Goal: Obtain resource: Obtain resource

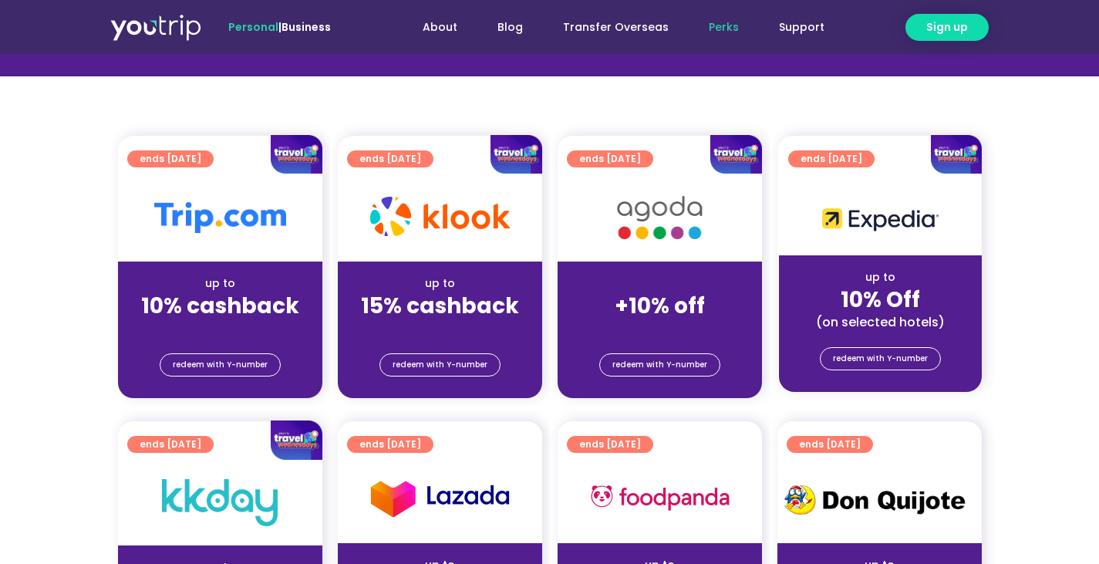
scroll to position [370, 0]
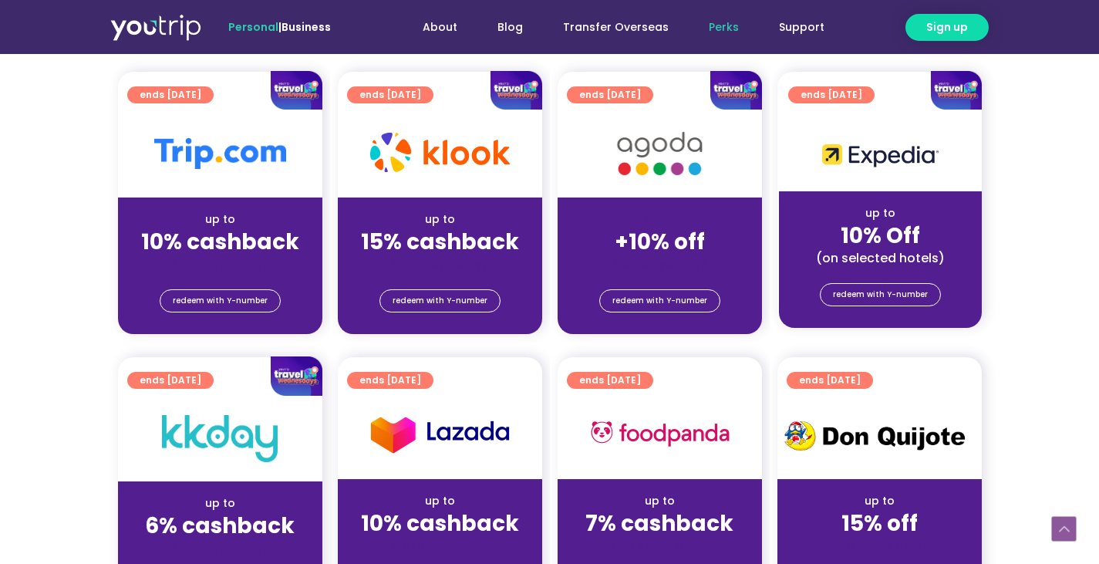
click at [227, 221] on div "up to" at bounding box center [220, 219] width 180 height 16
click at [221, 303] on span "redeem with Y-number" at bounding box center [220, 301] width 95 height 22
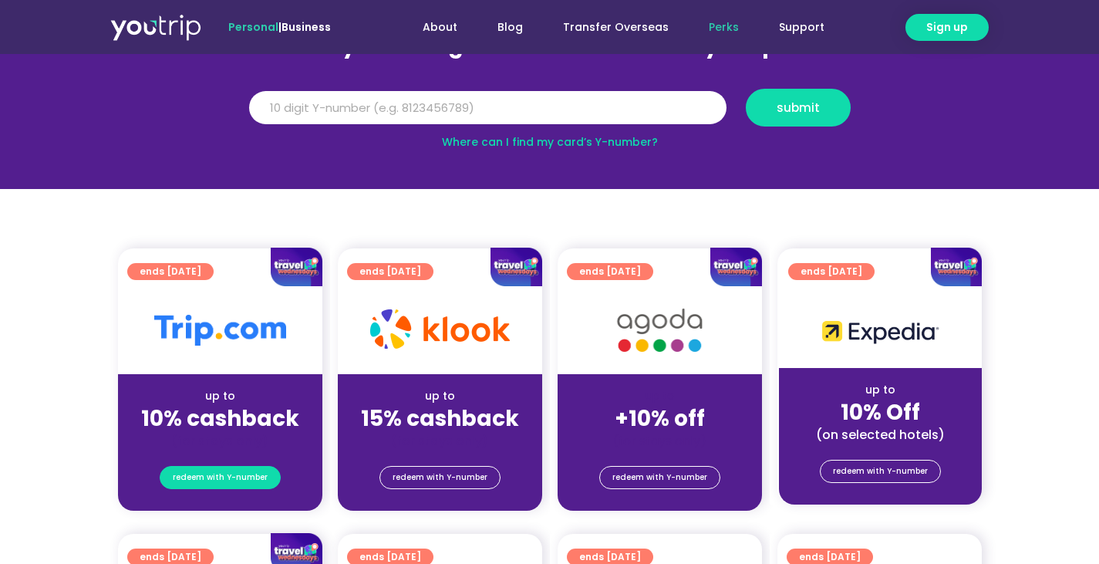
scroll to position [170, 0]
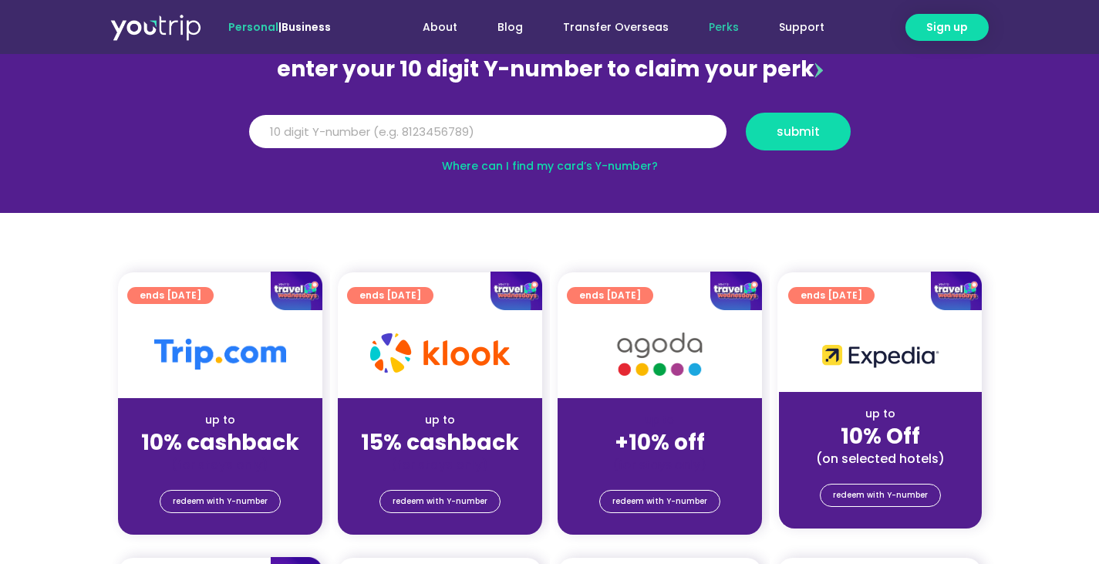
click at [522, 166] on link "Where can I find my card’s Y-number?" at bounding box center [550, 165] width 216 height 15
click at [510, 131] on input "Y Number" at bounding box center [488, 132] width 478 height 34
type input "8190099244"
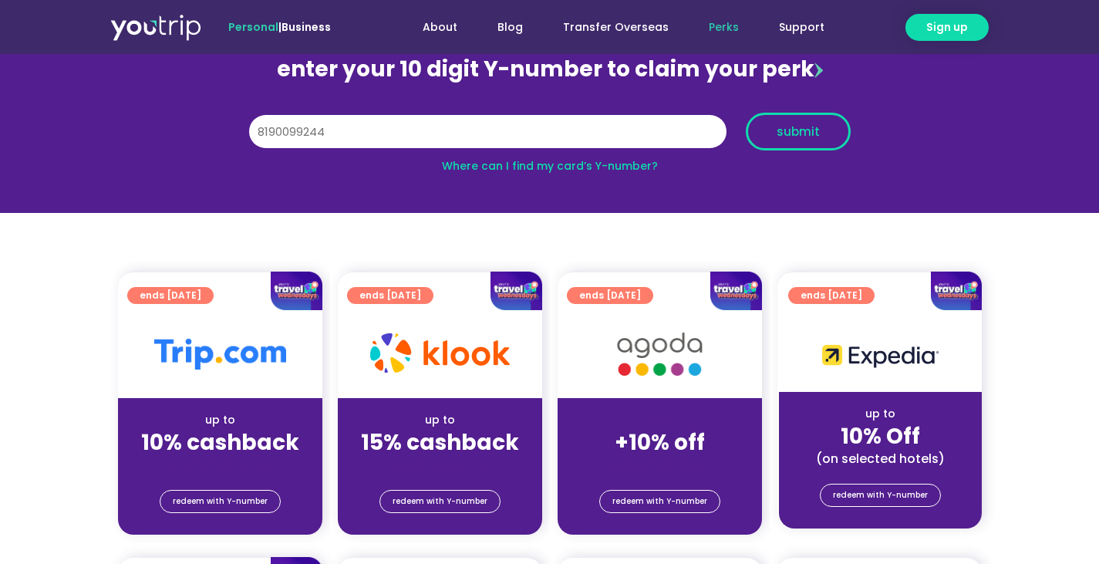
click at [791, 117] on button "submit" at bounding box center [798, 132] width 105 height 38
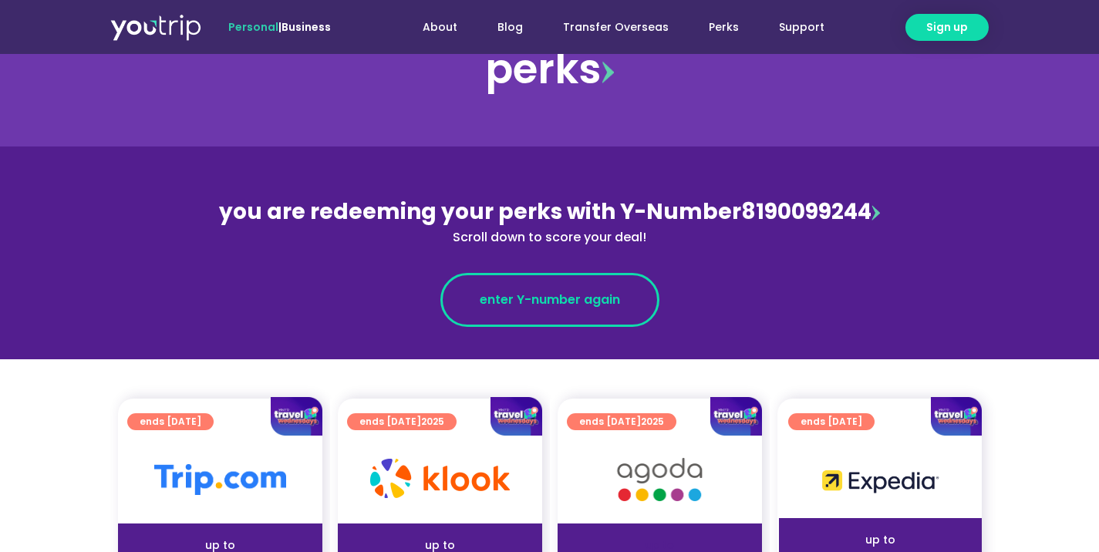
scroll to position [93, 0]
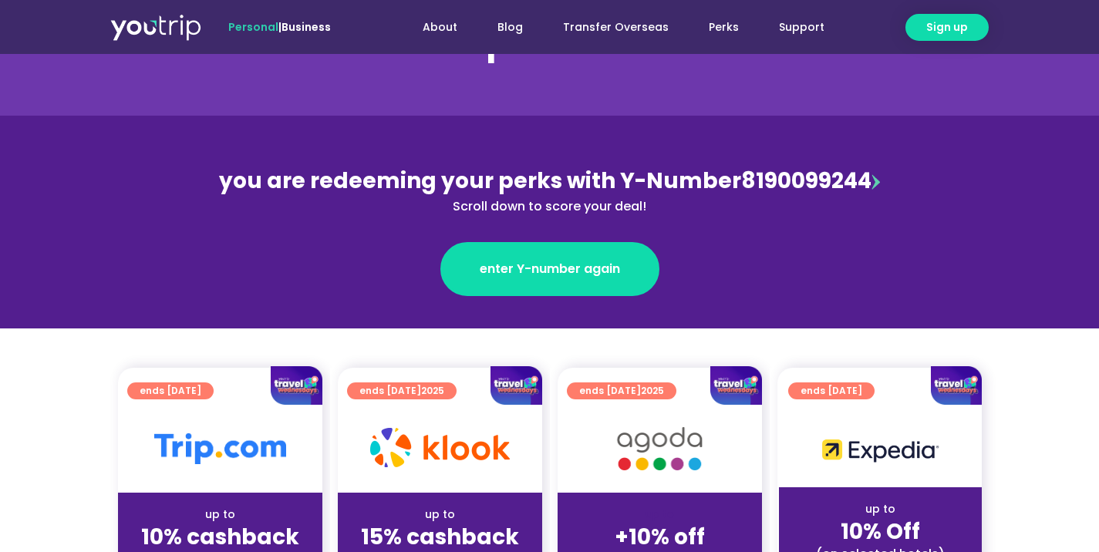
click at [233, 410] on div at bounding box center [220, 449] width 204 height 88
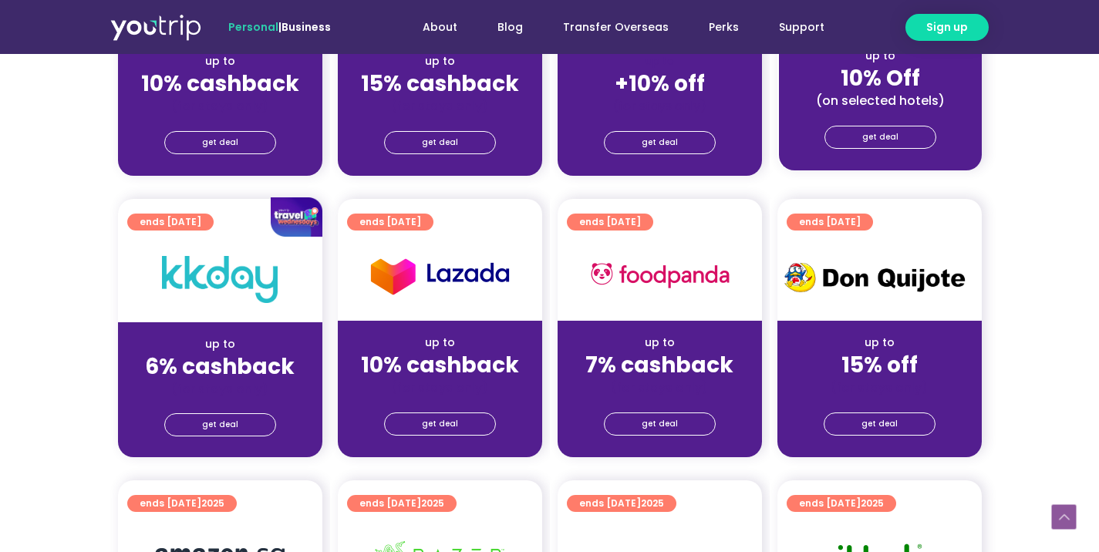
scroll to position [540, 0]
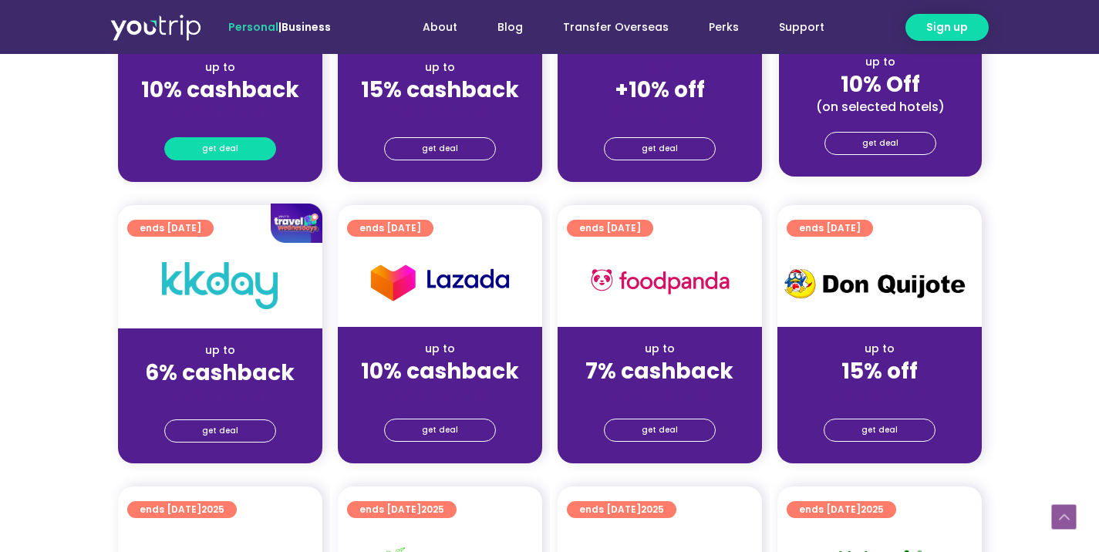
click at [221, 154] on span "get deal" at bounding box center [220, 149] width 36 height 22
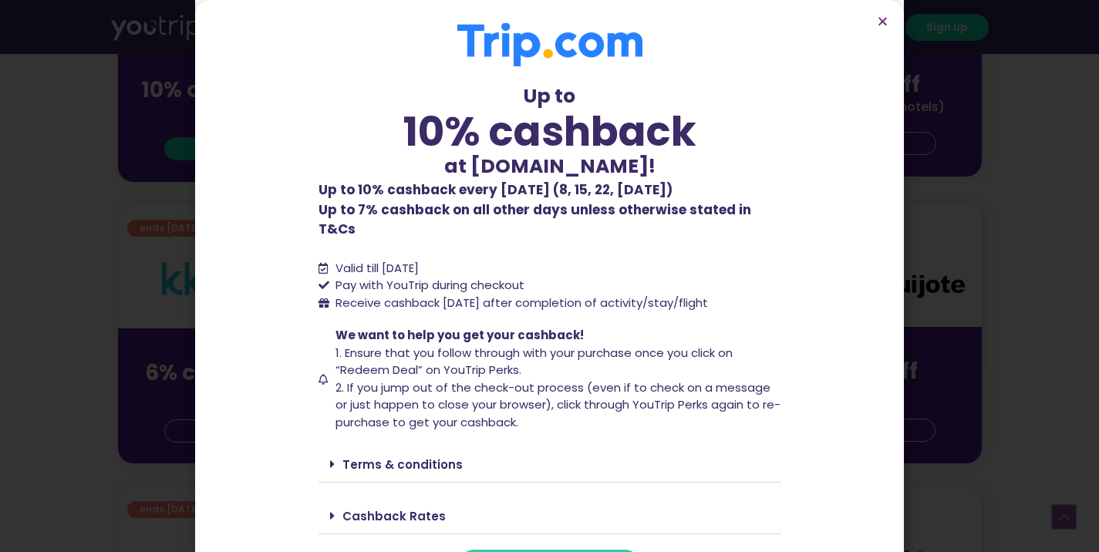
click at [221, 154] on section "Up to 10% cashback at [DOMAIN_NAME]! Up to 10% cashback at [DOMAIN_NAME]! Up to…" at bounding box center [549, 300] width 709 height 600
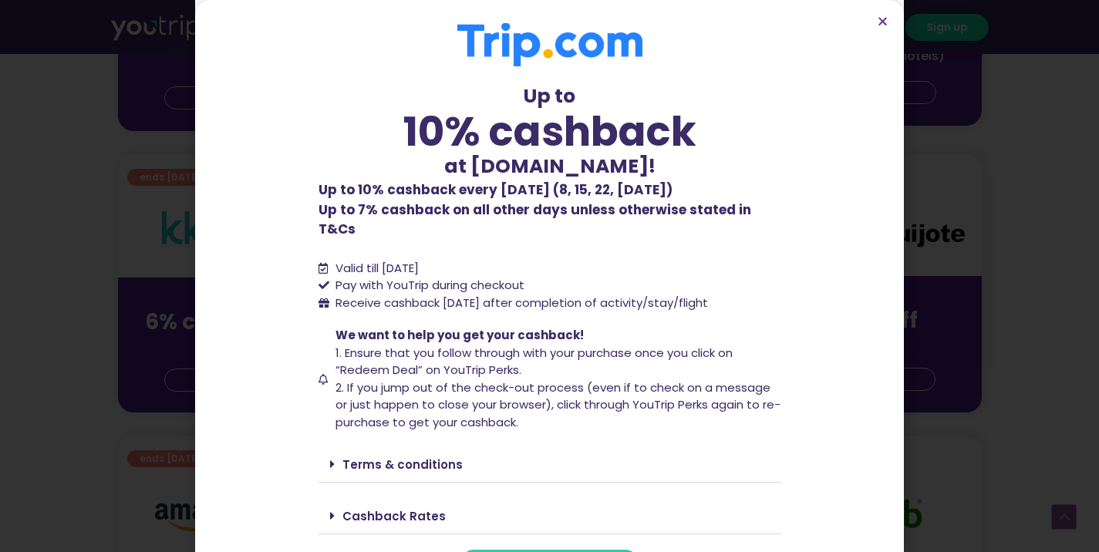
scroll to position [602, 0]
